Goal: Complete application form: Complete application form

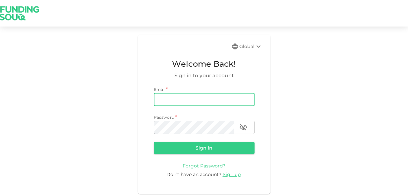
click at [178, 101] on input "email" at bounding box center [204, 99] width 101 height 13
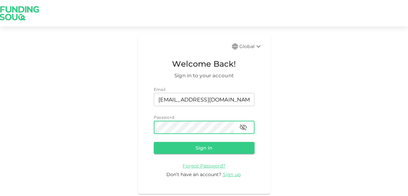
click at [154, 142] on button "Sign in" at bounding box center [204, 148] width 101 height 12
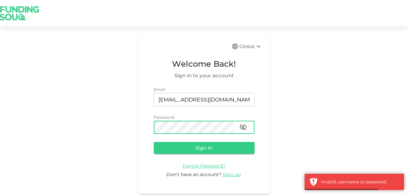
click at [240, 127] on icon "button" at bounding box center [244, 127] width 8 height 8
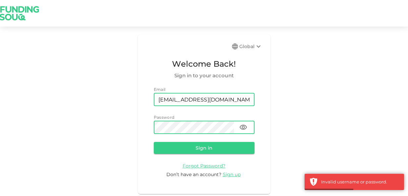
click at [236, 101] on input "[EMAIL_ADDRESS][DOMAIN_NAME]" at bounding box center [204, 99] width 101 height 13
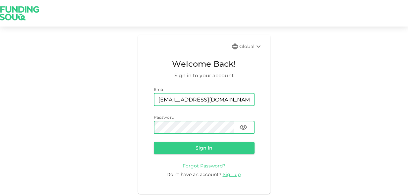
click at [220, 101] on input "[EMAIL_ADDRESS][DOMAIN_NAME]" at bounding box center [204, 99] width 101 height 13
drag, startPoint x: 219, startPoint y: 100, endPoint x: 140, endPoint y: 99, distance: 79.7
click at [140, 99] on div "Global Welcome Back! Sign in to your account Email email asad@zafcomm.ae email …" at bounding box center [204, 115] width 133 height 160
type input "Asad@zafcomm.ae"
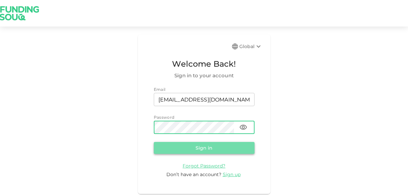
click at [218, 153] on button "Sign in" at bounding box center [204, 148] width 101 height 12
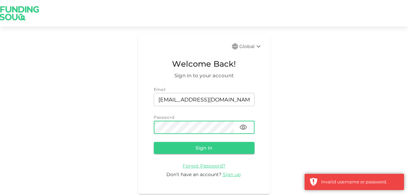
click at [147, 128] on div "Global Welcome Back! Sign in to your account Email email Asad@zafcomm.ae email …" at bounding box center [204, 115] width 133 height 160
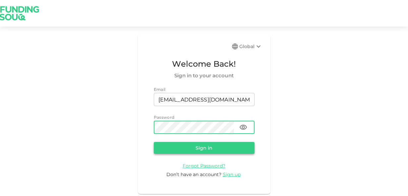
click at [235, 149] on button "Sign in" at bounding box center [204, 148] width 101 height 12
click at [210, 165] on span "Forgot Password?" at bounding box center [204, 166] width 43 height 6
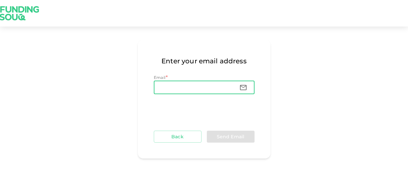
click at [206, 82] on input "Email" at bounding box center [194, 87] width 80 height 13
type input "[EMAIL_ADDRESS][DOMAIN_NAME]"
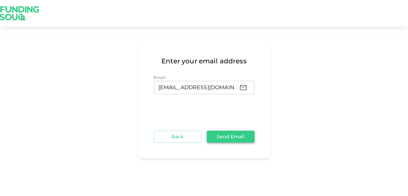
click at [246, 139] on button "Send Email" at bounding box center [231, 137] width 48 height 12
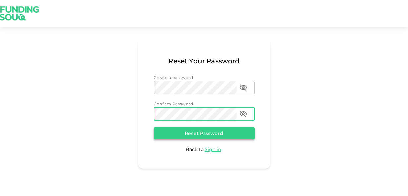
click at [208, 133] on button "Reset Password" at bounding box center [204, 133] width 101 height 12
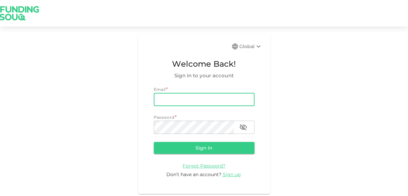
click at [196, 101] on input "email" at bounding box center [204, 99] width 101 height 13
type input "[EMAIL_ADDRESS][DOMAIN_NAME]"
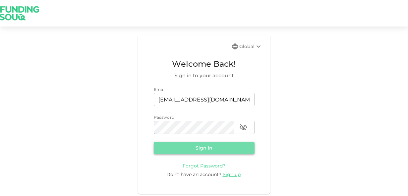
click at [220, 144] on button "Sign in" at bounding box center [204, 148] width 101 height 12
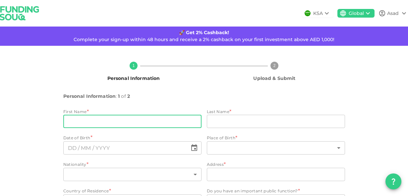
type input "Asad"
type input "Hussaini"
type input "149"
type input "14"
type input "PO BOX 64516"
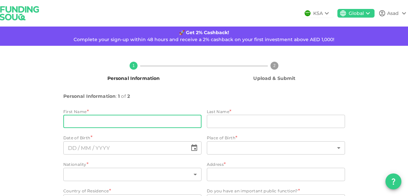
type input "2"
type input "1"
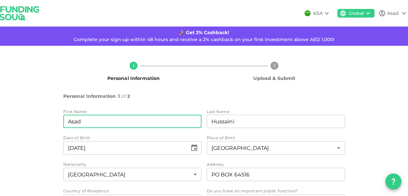
type input "⁦⁨[DATE]⁩⁩"
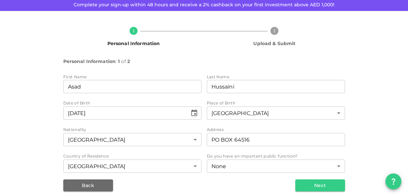
scroll to position [41, 0]
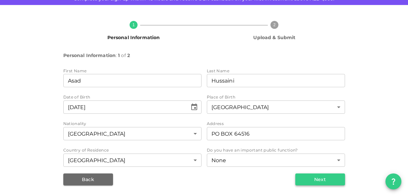
click at [315, 179] on button "Next" at bounding box center [321, 180] width 50 height 12
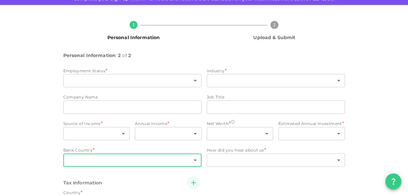
type input "1"
type input "Fortinbras"
type input "Director"
type input "1"
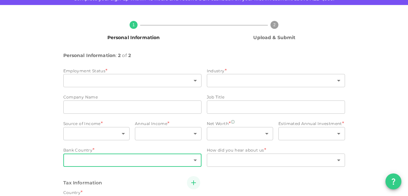
type input "4"
type input "2"
type input "7"
type input "2"
type input "1"
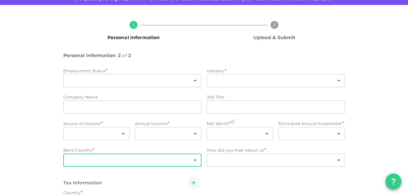
type input "2"
radio input "false"
radio input "true"
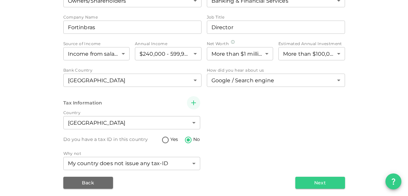
scroll to position [124, 0]
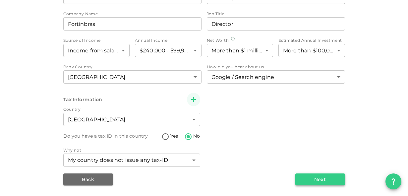
click at [322, 175] on button "Next" at bounding box center [321, 180] width 50 height 12
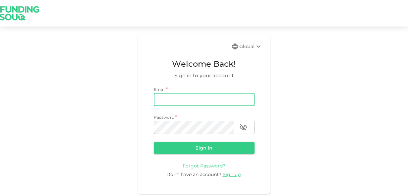
type input "[EMAIL_ADDRESS][DOMAIN_NAME]"
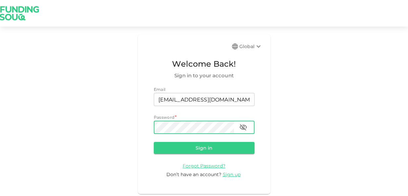
click at [246, 130] on icon "button" at bounding box center [243, 127] width 7 height 6
click at [200, 151] on button "Sign in" at bounding box center [204, 148] width 101 height 12
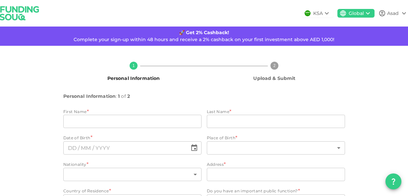
type input "Asad"
type input "Hussaini"
type input "149"
type input "14"
type input "PO BOX 64516"
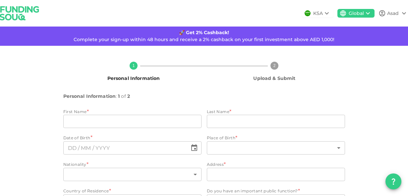
type input "2"
type input "1"
type input "⁦⁨[DATE]⁩⁩"
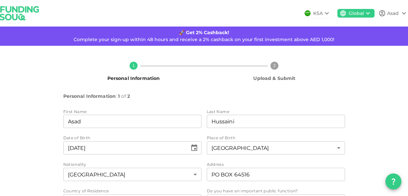
scroll to position [41, 0]
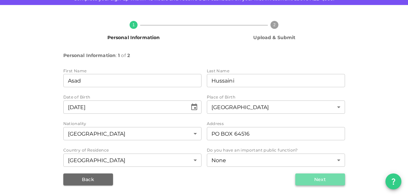
click at [322, 184] on button "Next" at bounding box center [321, 180] width 50 height 12
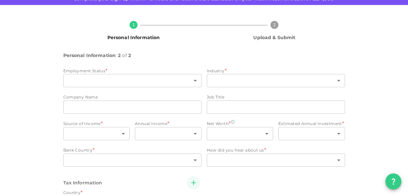
type input "1"
type input "Fortinbras"
type input "Director"
type input "1"
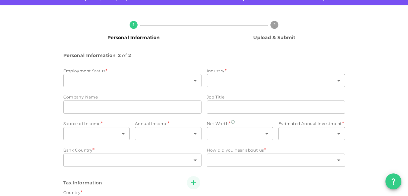
type input "4"
type input "2"
type input "7"
type input "2"
type input "1"
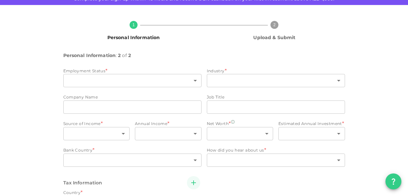
type input "2"
radio input "false"
radio input "true"
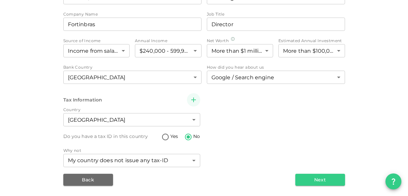
scroll to position [124, 0]
click at [335, 181] on button "Next" at bounding box center [321, 180] width 50 height 12
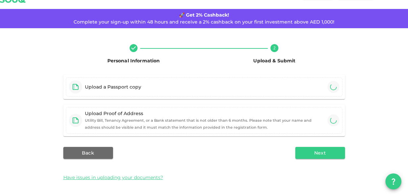
scroll to position [48, 0]
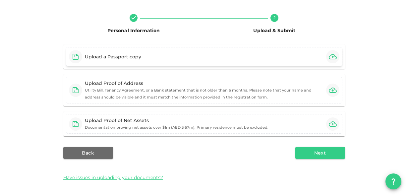
click at [298, 54] on div "Upload a Passport copy" at bounding box center [204, 56] width 277 height 19
click at [224, 54] on div "Upload a Passport copy" at bounding box center [204, 56] width 277 height 19
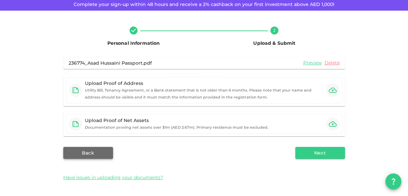
click at [97, 153] on button "Back" at bounding box center [88, 153] width 50 height 12
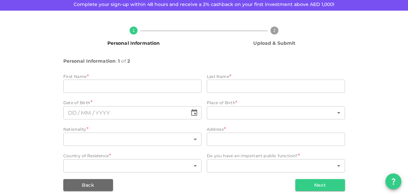
scroll to position [35, 0]
type input "Asad"
type input "Hussaini"
type input "149"
type input "14"
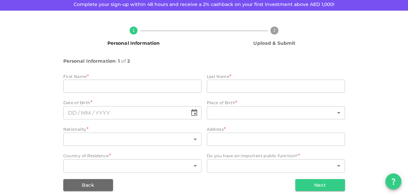
type input "PO BOX 64516"
type input "2"
type input "1"
type input "⁦⁨[DATE]⁩⁩"
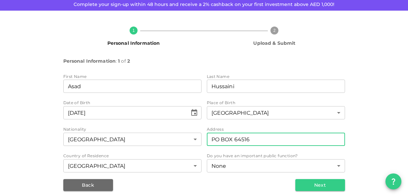
click at [240, 141] on input "PO BOX 64516" at bounding box center [276, 139] width 138 height 13
drag, startPoint x: 234, startPoint y: 139, endPoint x: 198, endPoint y: 127, distance: 37.5
click at [198, 127] on div "First Name firstName [PERSON_NAME] firstName Last Name lastName [PERSON_NAME] l…" at bounding box center [204, 123] width 282 height 101
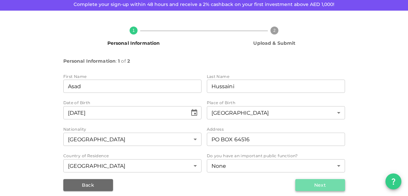
click at [316, 189] on button "Next" at bounding box center [321, 185] width 50 height 12
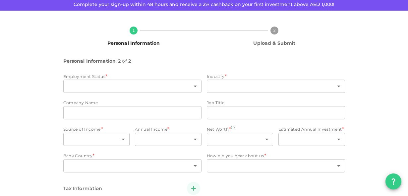
type input "1"
type input "Fortinbras"
type input "Director"
type input "1"
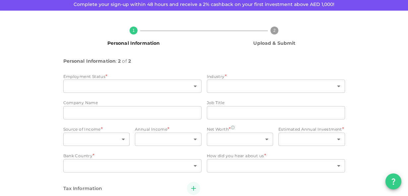
type input "4"
type input "2"
type input "7"
type input "2"
type input "1"
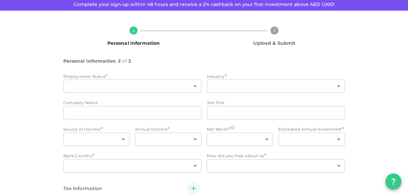
type input "2"
radio input "false"
radio input "true"
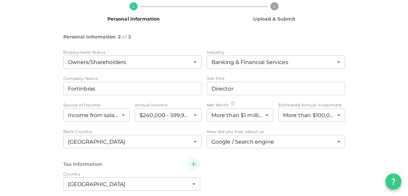
scroll to position [124, 0]
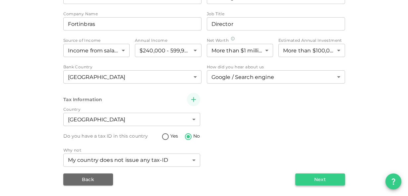
click at [311, 178] on button "Next" at bounding box center [321, 180] width 50 height 12
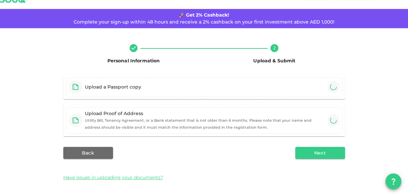
scroll to position [35, 0]
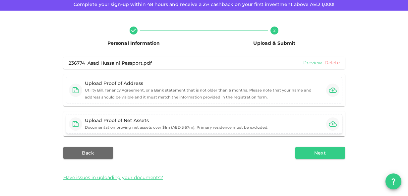
click at [332, 123] on icon "button" at bounding box center [333, 123] width 8 height 5
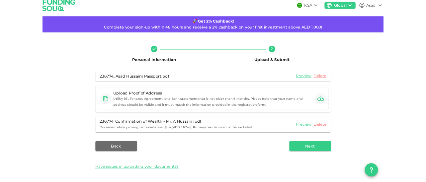
scroll to position [7, 0]
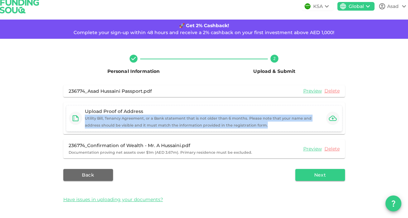
drag, startPoint x: 246, startPoint y: 126, endPoint x: 82, endPoint y: 118, distance: 164.1
click at [82, 118] on div "Upload Proof of Address Utility Bill, Tenancy Agreement, or a Bank statement th…" at bounding box center [198, 118] width 258 height 21
copy small "Utility Bill, Tenancy Agreement, or a Bank statement that is not older than 6 m…"
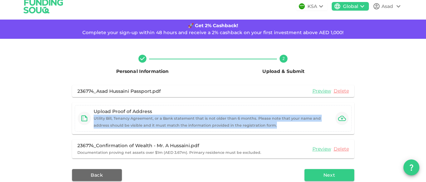
scroll to position [35, 0]
